Goal: Task Accomplishment & Management: Use online tool/utility

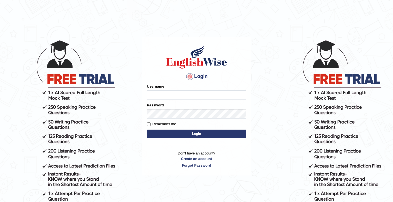
type input "0466609749"
click at [179, 137] on button "Login" at bounding box center [196, 133] width 99 height 8
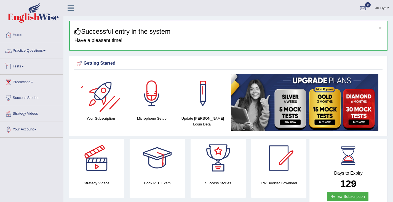
click at [20, 70] on link "Tests" at bounding box center [31, 66] width 63 height 14
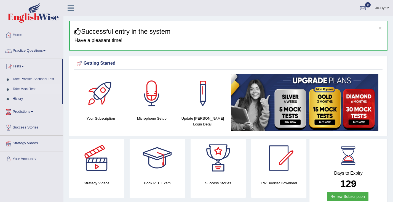
click at [28, 89] on link "Take Mock Test" at bounding box center [36, 89] width 52 height 10
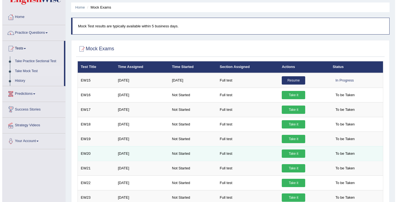
scroll to position [18, 0]
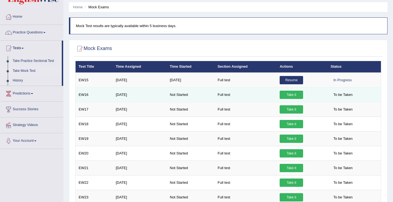
click at [294, 95] on link "Take it" at bounding box center [291, 94] width 23 height 8
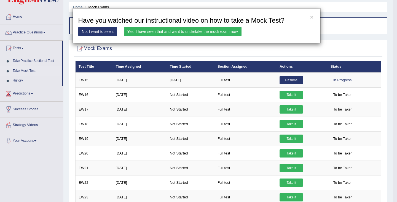
click at [229, 31] on link "Yes, I have seen that and want to undertake the mock exam now" at bounding box center [183, 31] width 118 height 9
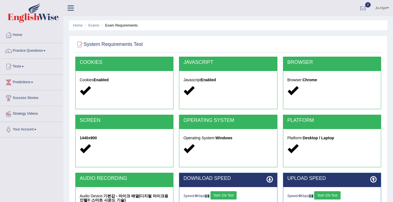
scroll to position [88, 0]
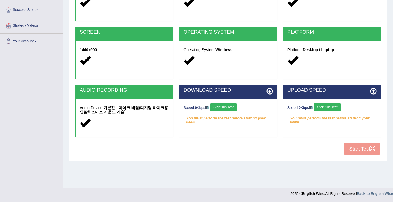
click at [237, 105] on button "Start 10s Test" at bounding box center [223, 107] width 26 height 8
click at [333, 106] on button "Start 10s Test" at bounding box center [327, 107] width 26 height 8
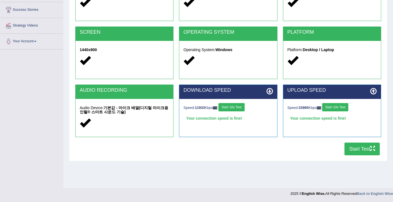
click at [368, 151] on button "Start Test" at bounding box center [362, 148] width 35 height 13
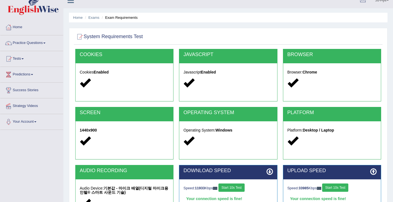
scroll to position [0, 0]
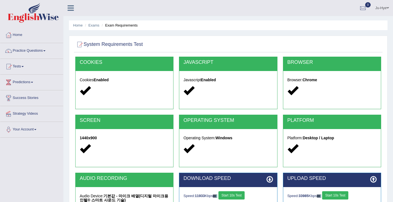
click at [202, 52] on div "System Requirements Test" at bounding box center [228, 46] width 309 height 14
